Goal: Information Seeking & Learning: Learn about a topic

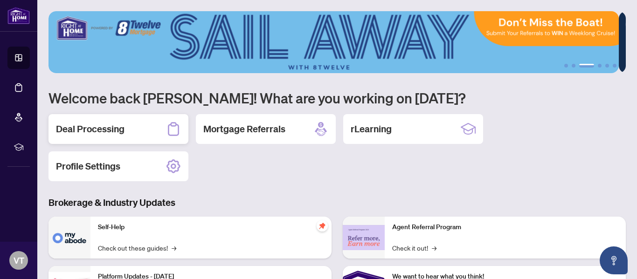
click at [99, 127] on h2 "Deal Processing" at bounding box center [90, 129] width 69 height 13
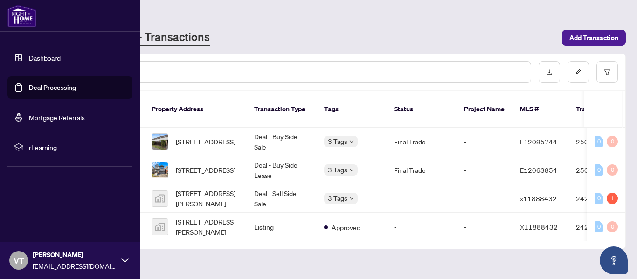
click at [47, 145] on span "rLearning" at bounding box center [77, 147] width 97 height 10
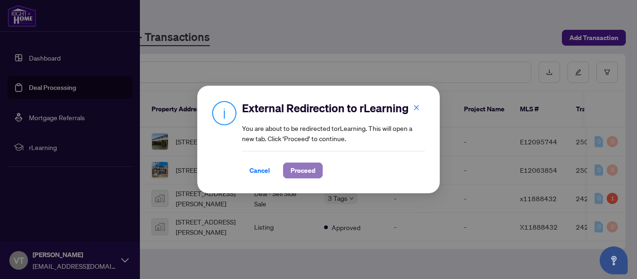
click at [298, 174] on span "Proceed" at bounding box center [303, 170] width 25 height 15
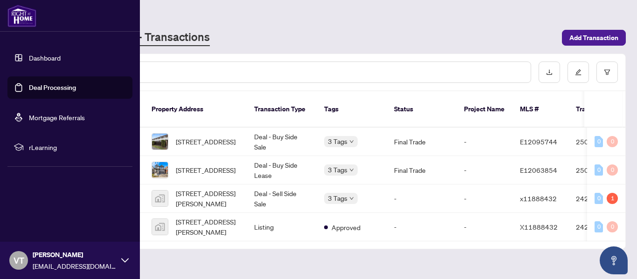
click at [61, 57] on link "Dashboard" at bounding box center [45, 58] width 32 height 8
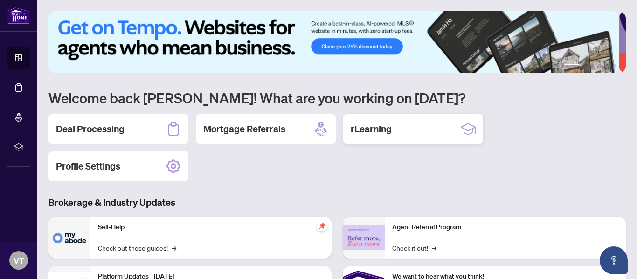
click at [399, 124] on div "rLearning" at bounding box center [413, 129] width 140 height 30
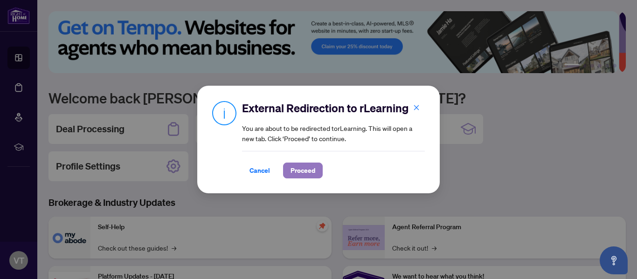
click at [310, 164] on span "Proceed" at bounding box center [303, 170] width 25 height 15
